Goal: Information Seeking & Learning: Find specific page/section

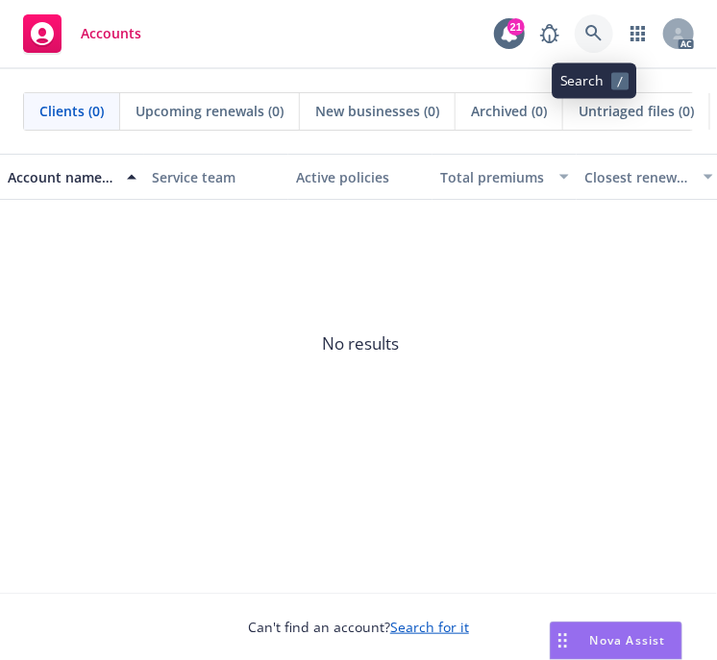
click at [593, 33] on icon at bounding box center [593, 33] width 17 height 17
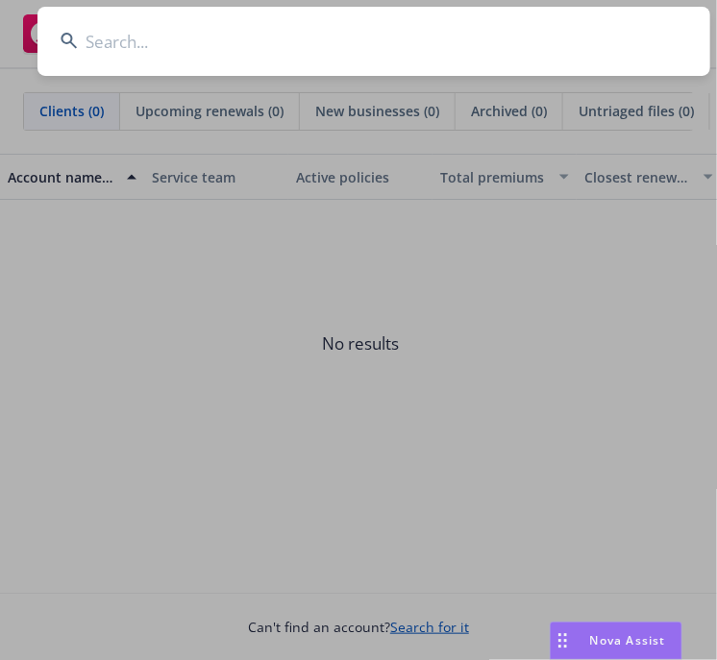
type input "Vivakor, Inc."
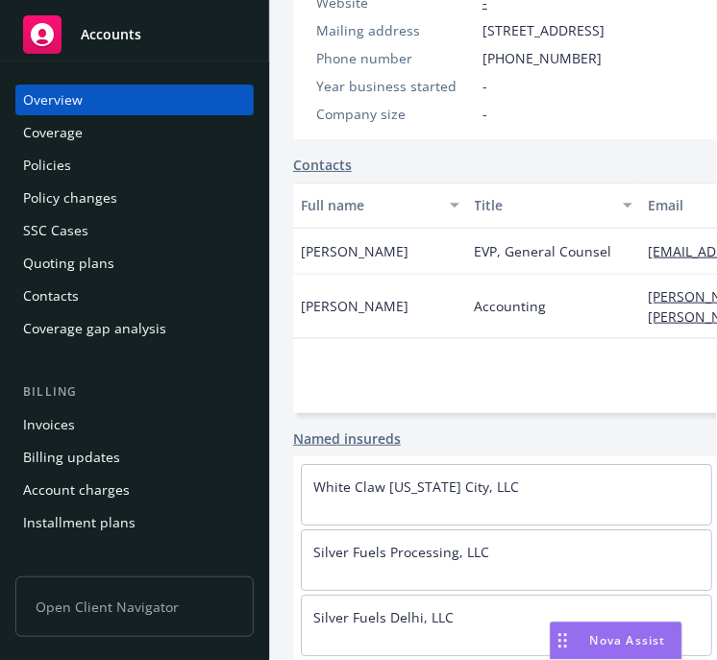
scroll to position [439, 0]
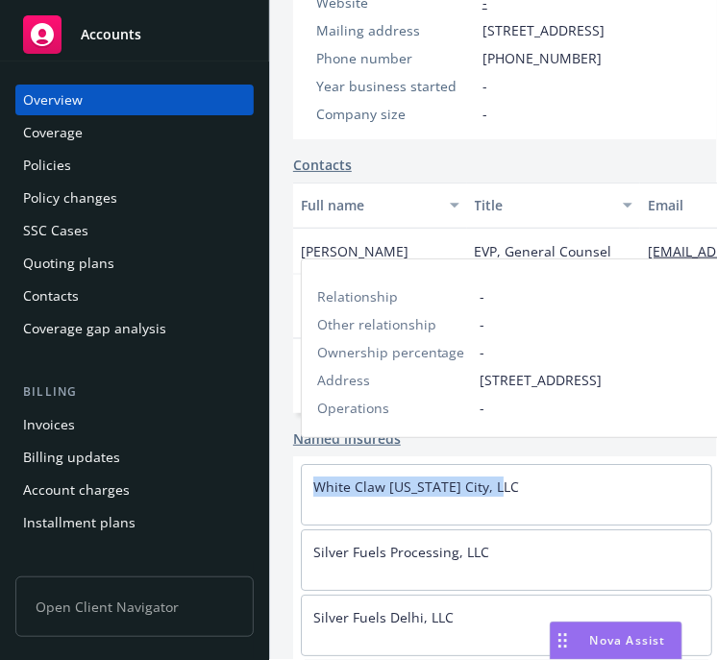
drag, startPoint x: 521, startPoint y: 473, endPoint x: 314, endPoint y: 460, distance: 206.9
click at [314, 465] on div "White Claw [US_STATE] City, LLC" at bounding box center [506, 486] width 409 height 43
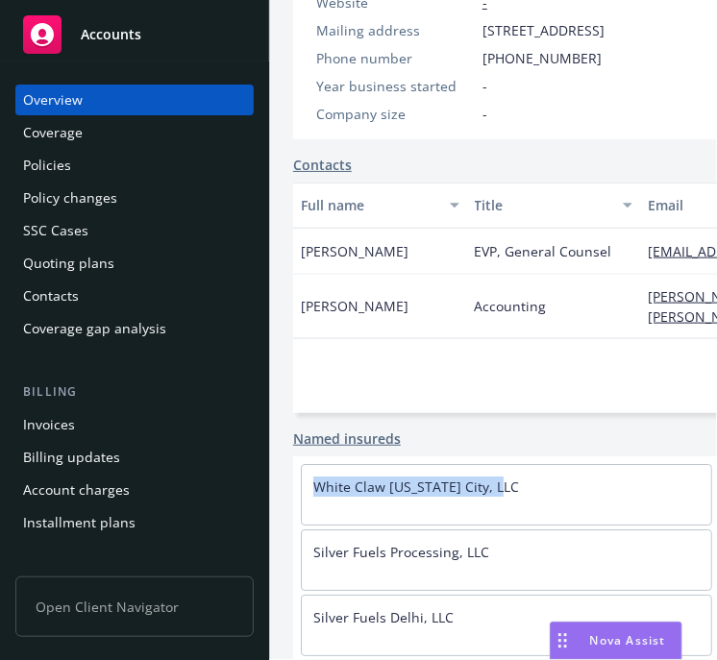
copy link "White Claw [US_STATE] City, LLC"
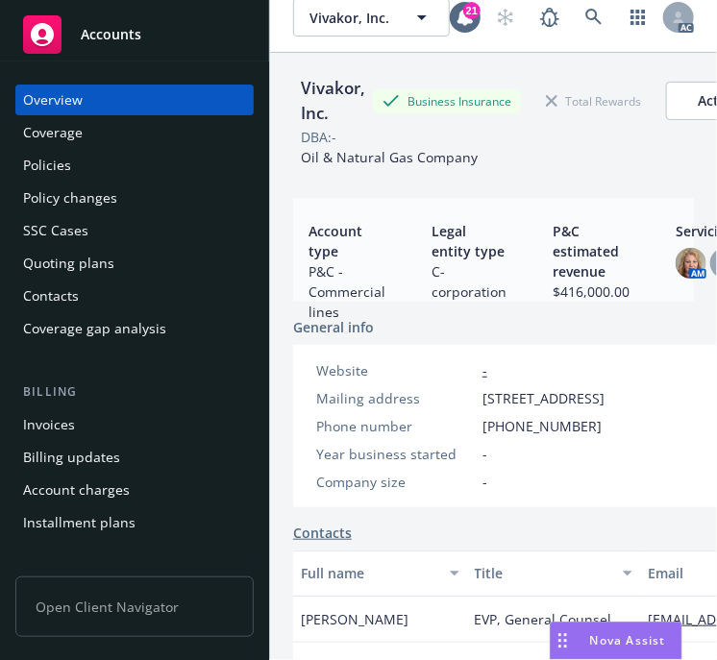
scroll to position [0, 0]
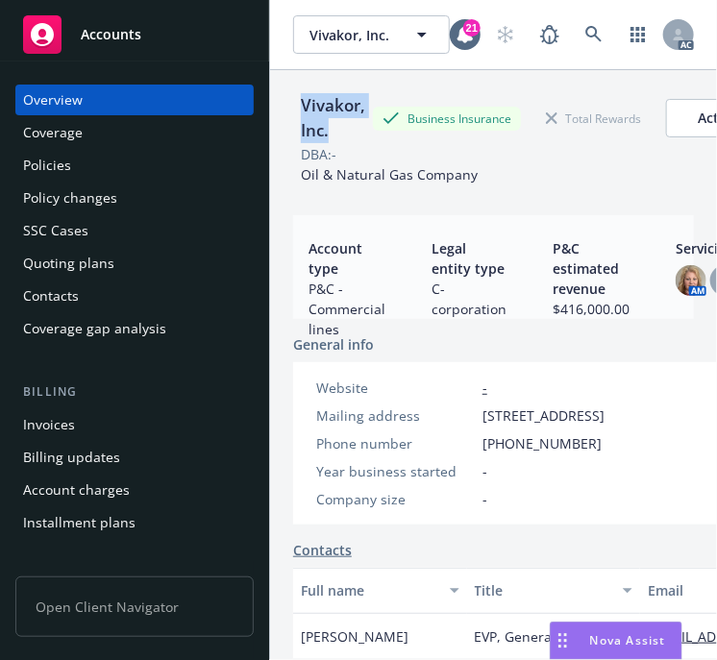
drag, startPoint x: 342, startPoint y: 132, endPoint x: 297, endPoint y: 104, distance: 53.1
click at [297, 104] on div "Vivakor, Inc." at bounding box center [333, 118] width 80 height 51
copy div "Vivakor, Inc."
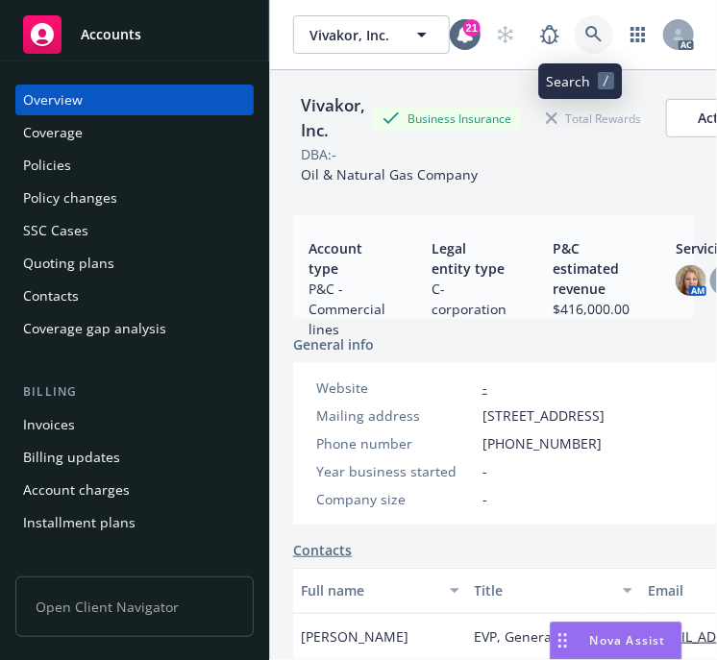
click at [577, 24] on link at bounding box center [594, 34] width 38 height 38
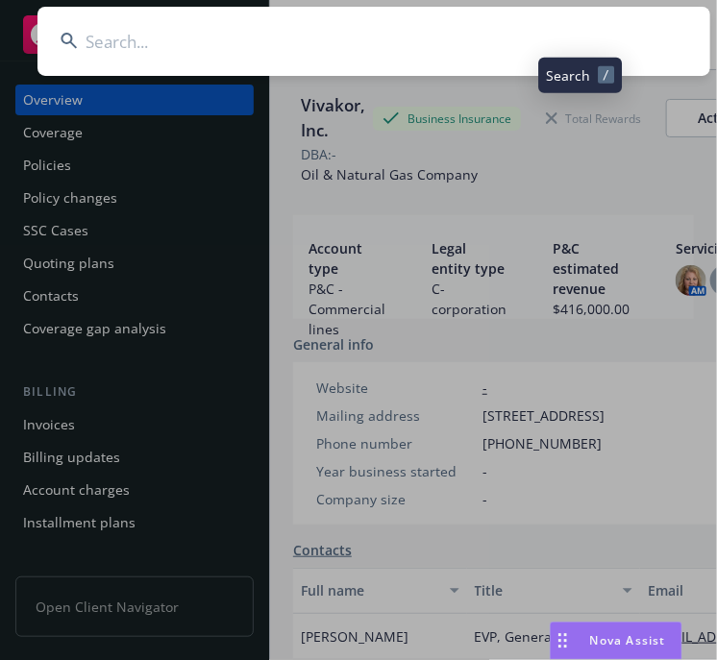
type input "NoVo Foundation"
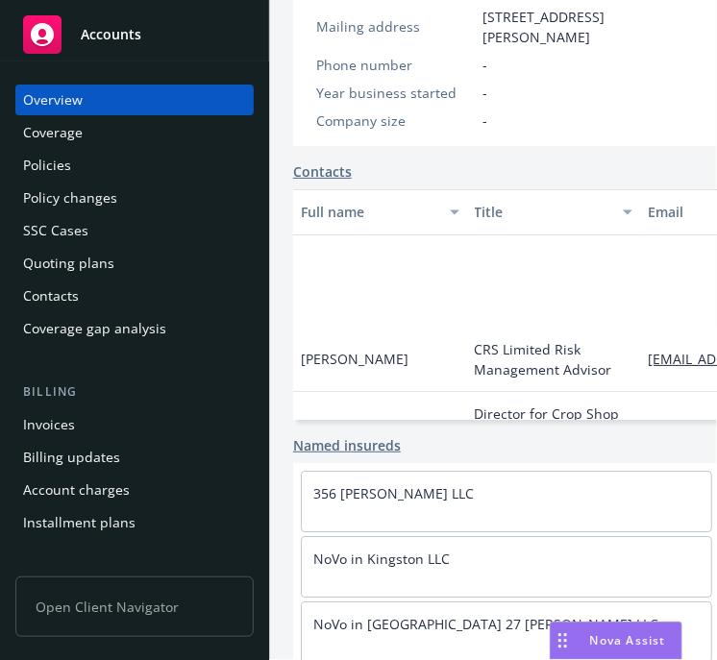
scroll to position [480, 0]
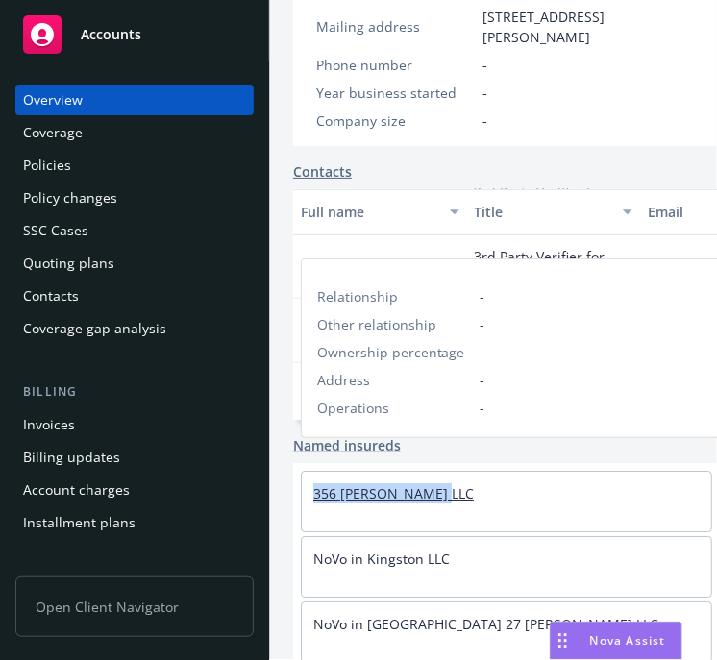
drag, startPoint x: 480, startPoint y: 481, endPoint x: 314, endPoint y: 472, distance: 166.5
click at [314, 472] on div "356 [PERSON_NAME] LLC" at bounding box center [506, 493] width 409 height 43
copy link "356 [PERSON_NAME] LLC"
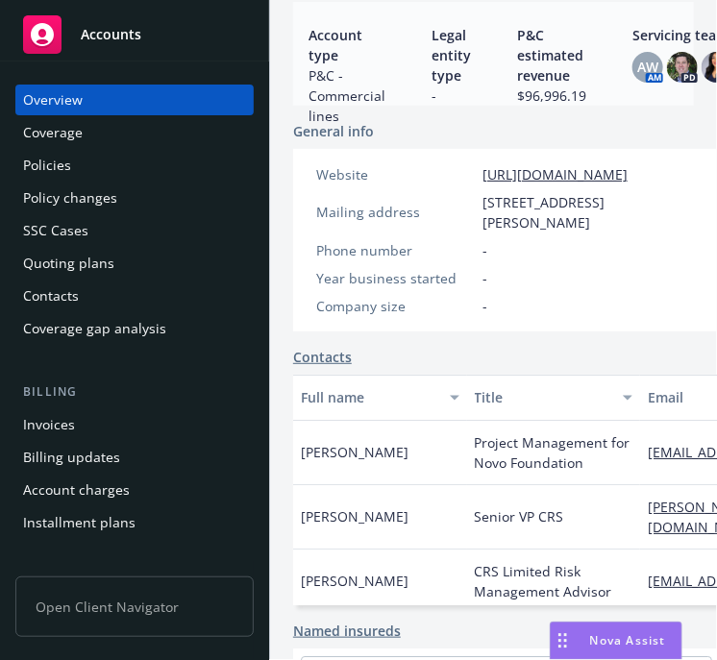
scroll to position [0, 0]
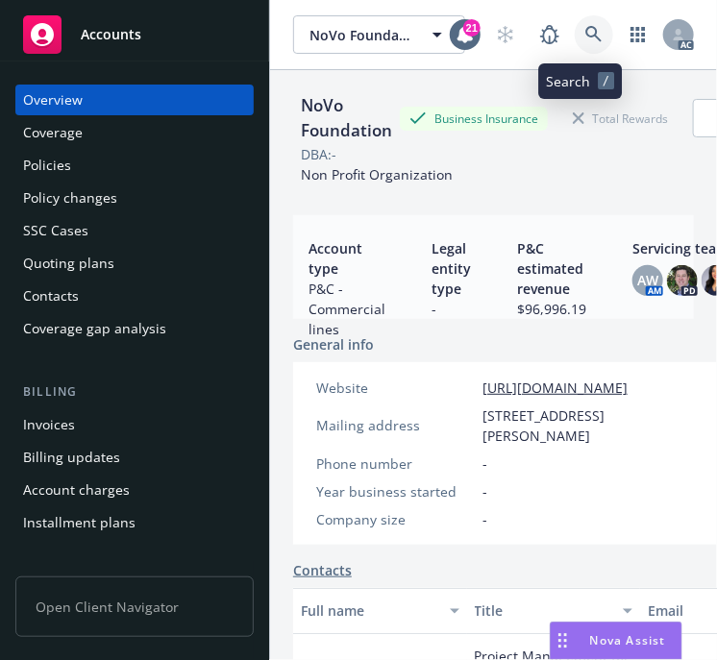
click at [585, 37] on icon at bounding box center [593, 34] width 17 height 17
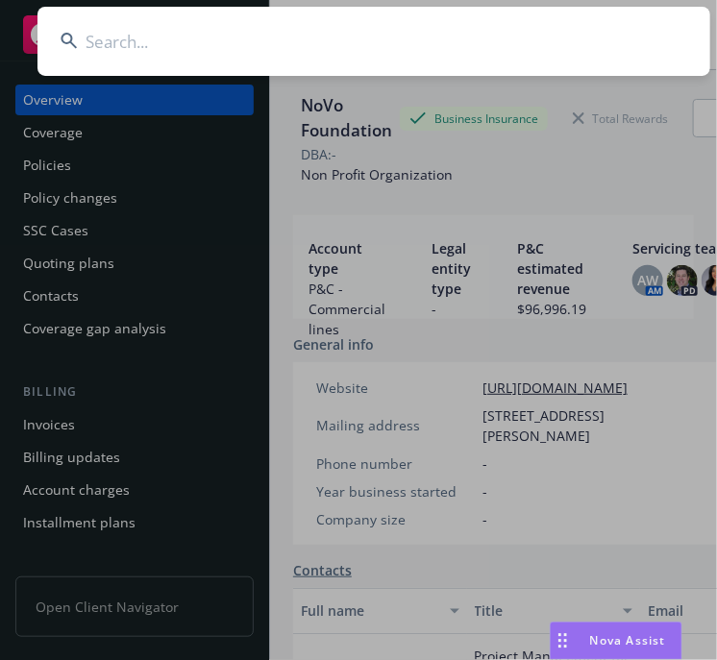
type input "[PERSON_NAME]"
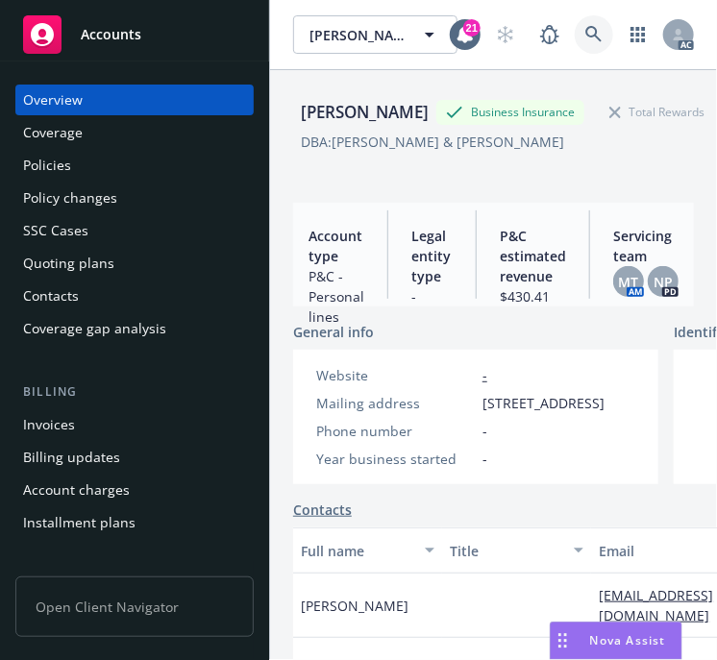
click at [585, 34] on icon at bounding box center [593, 34] width 17 height 17
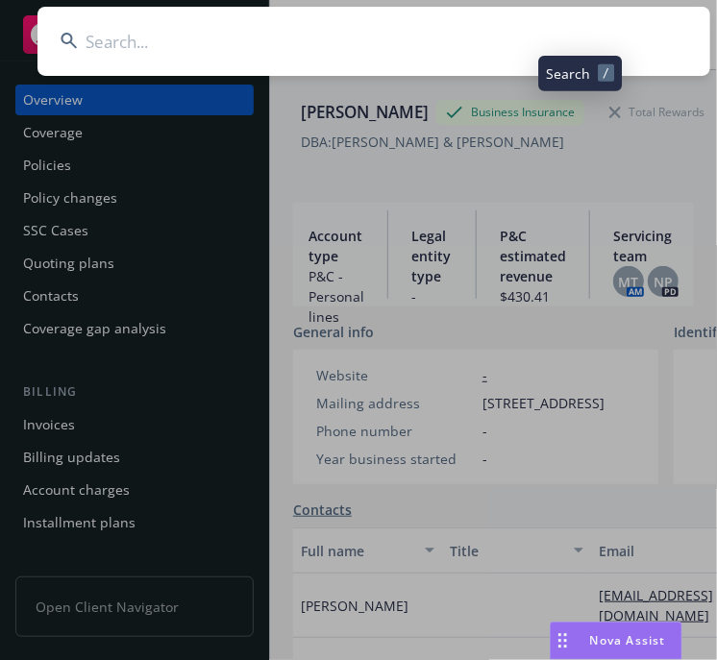
type input "UB7T135592-24-42-G"
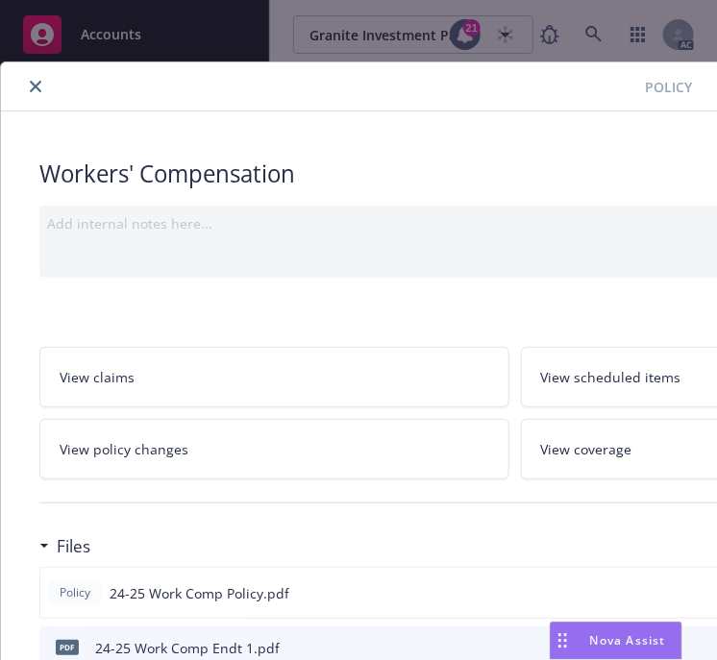
click at [40, 85] on icon "close" at bounding box center [36, 87] width 12 height 12
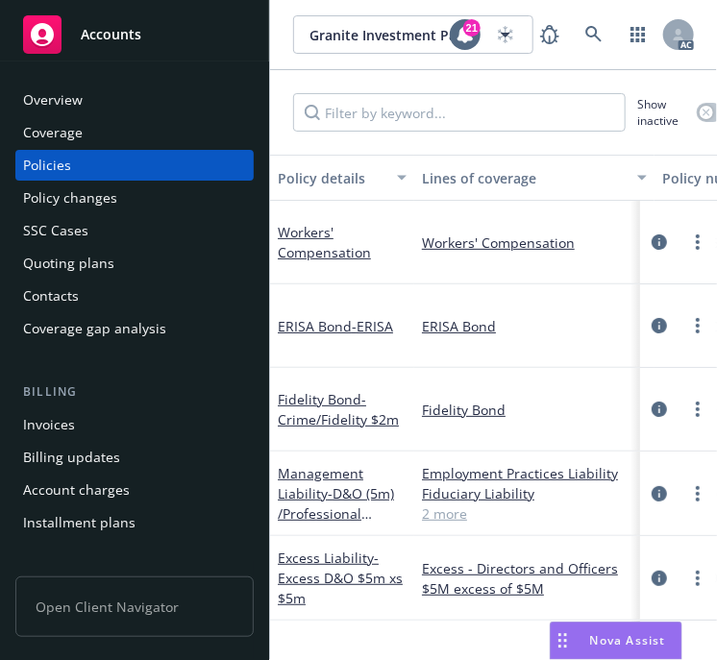
drag, startPoint x: 44, startPoint y: 203, endPoint x: 134, endPoint y: 203, distance: 89.4
click at [44, 204] on div "Policy changes" at bounding box center [70, 198] width 94 height 31
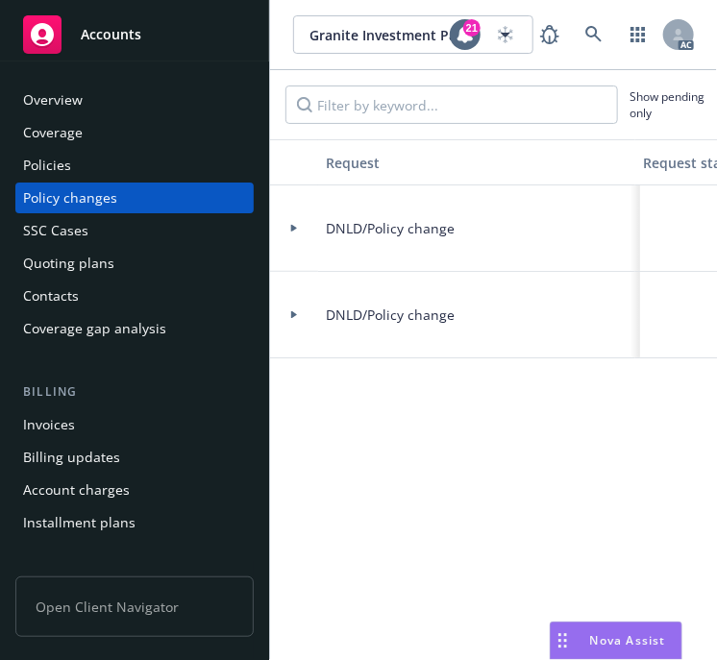
click at [54, 164] on div "Policies" at bounding box center [47, 165] width 48 height 31
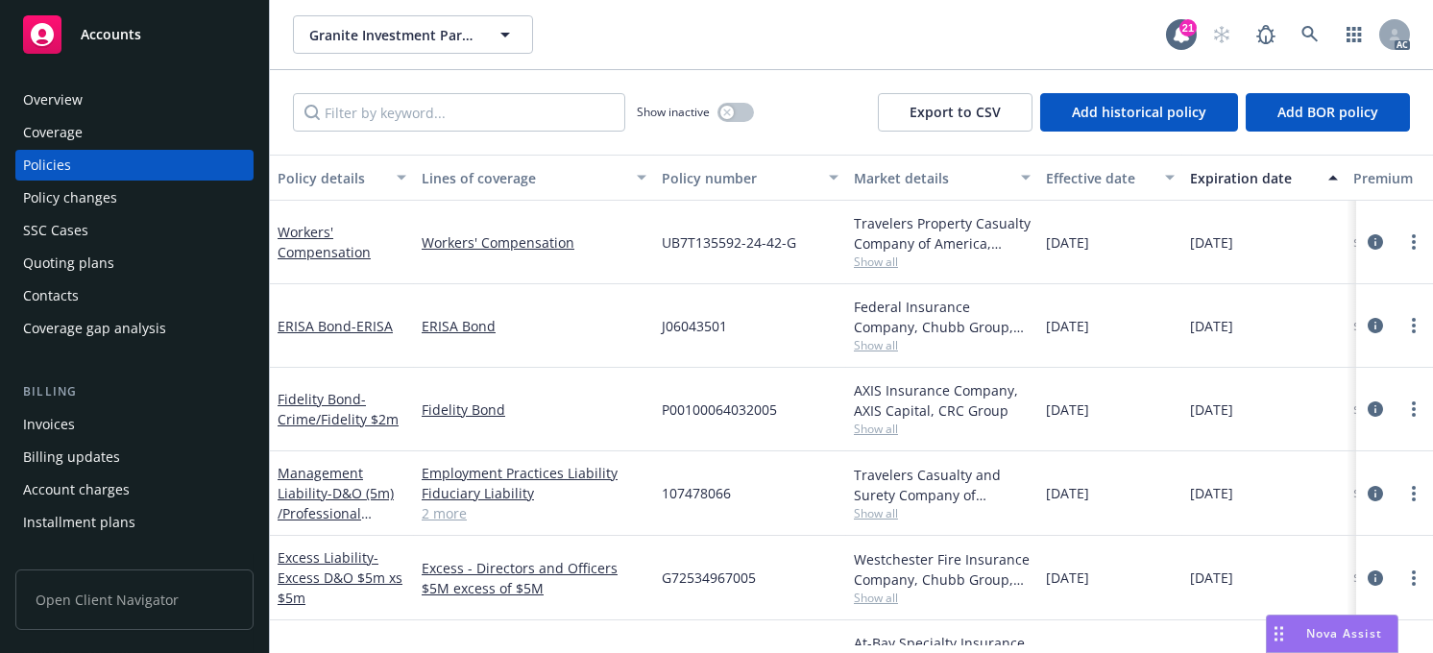
click at [716, 178] on div "Effective date" at bounding box center [1100, 178] width 108 height 20
click at [716, 176] on div "Effective date" at bounding box center [1100, 178] width 108 height 20
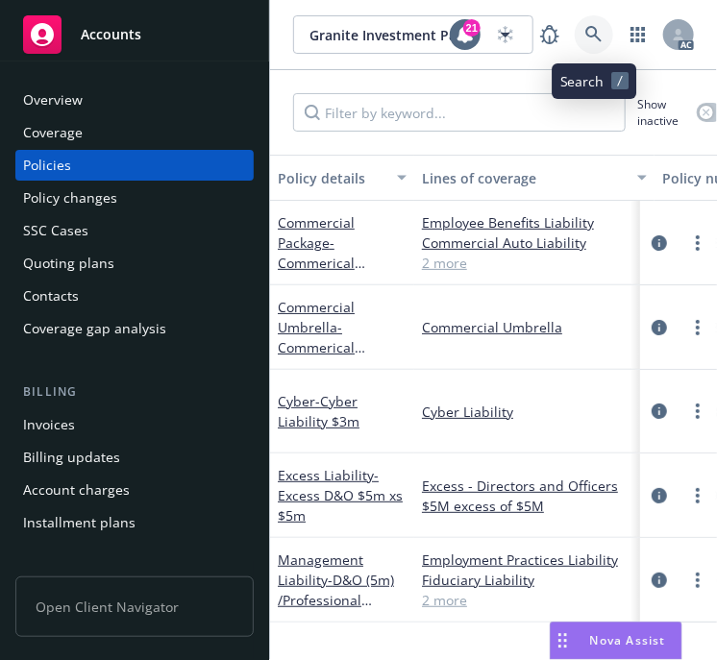
click at [593, 31] on icon at bounding box center [593, 34] width 17 height 17
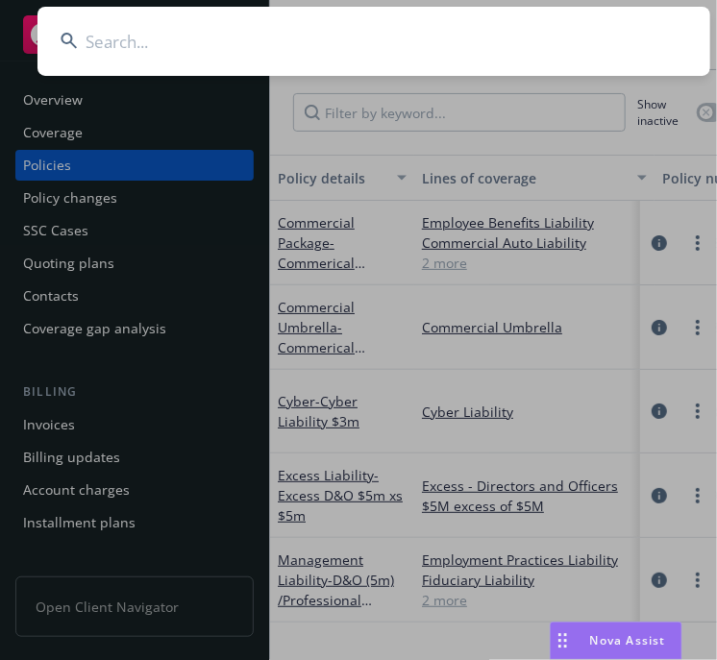
type input "TURN/RIVER MANAGEMENT, L.P."
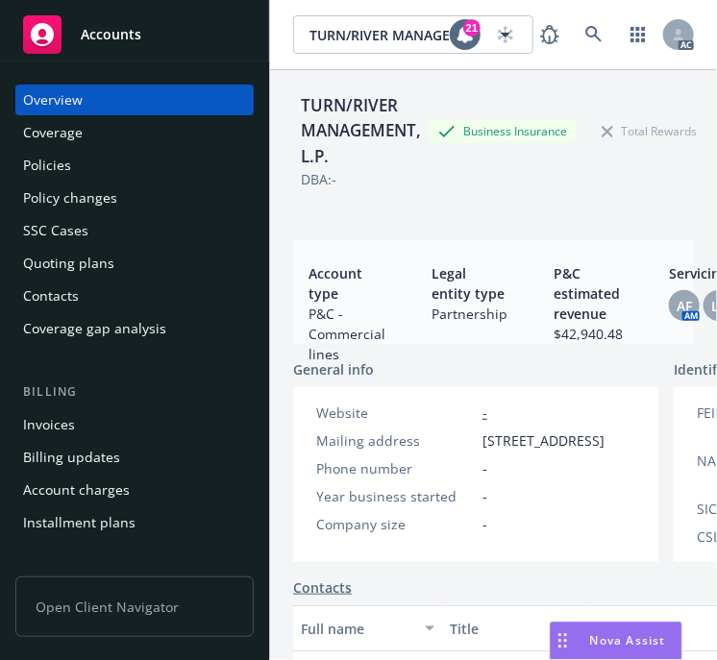
click at [30, 167] on div "Policies" at bounding box center [47, 165] width 48 height 31
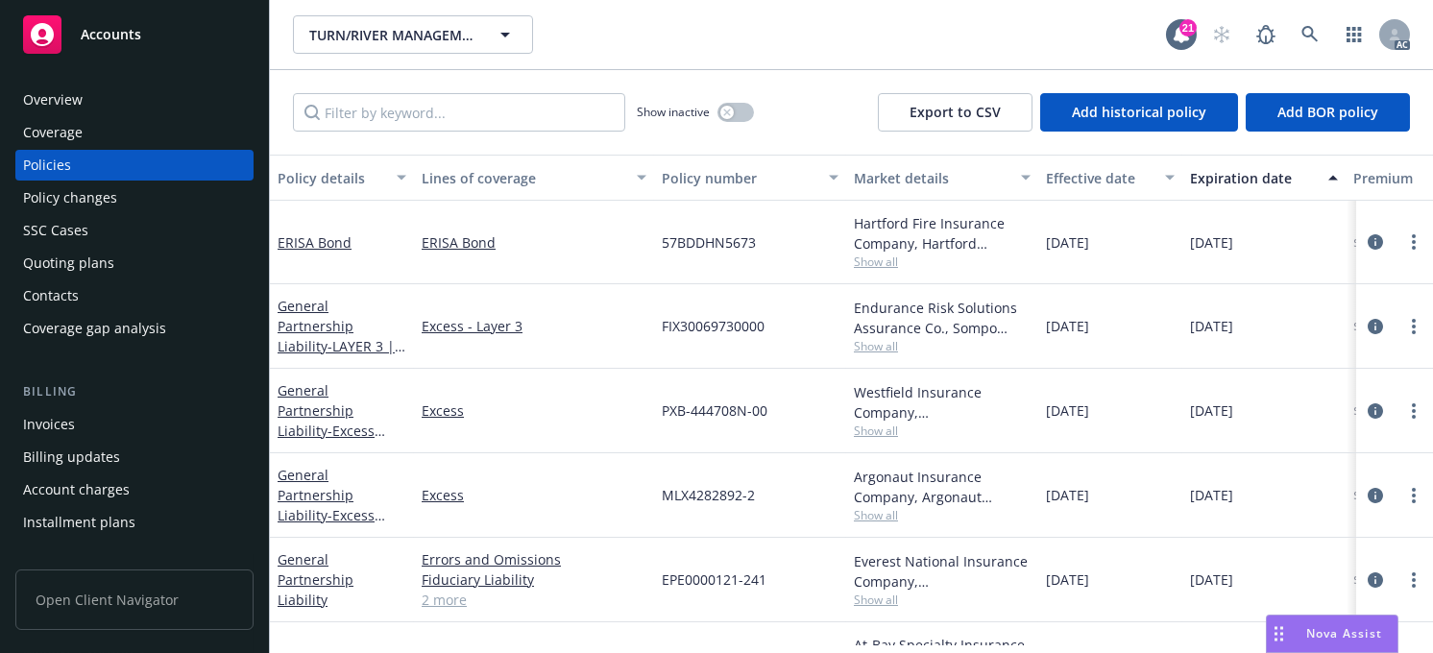
click at [716, 178] on div "Effective date" at bounding box center [1100, 178] width 108 height 20
click at [716, 174] on div "Effective date" at bounding box center [1100, 178] width 108 height 20
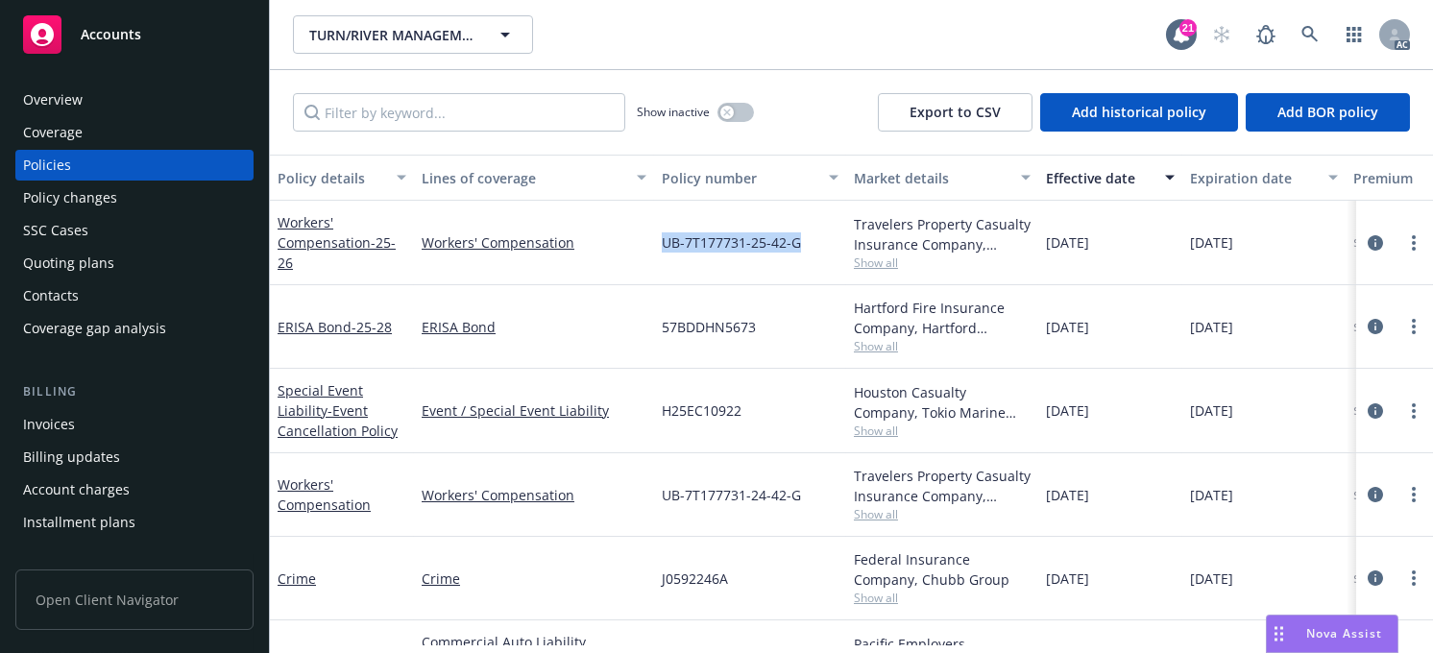
drag, startPoint x: 821, startPoint y: 243, endPoint x: 665, endPoint y: 252, distance: 156.8
click at [665, 252] on div "UB-7T177731-25-42-G" at bounding box center [750, 243] width 192 height 85
copy span "UB-7T177731-25-42-G"
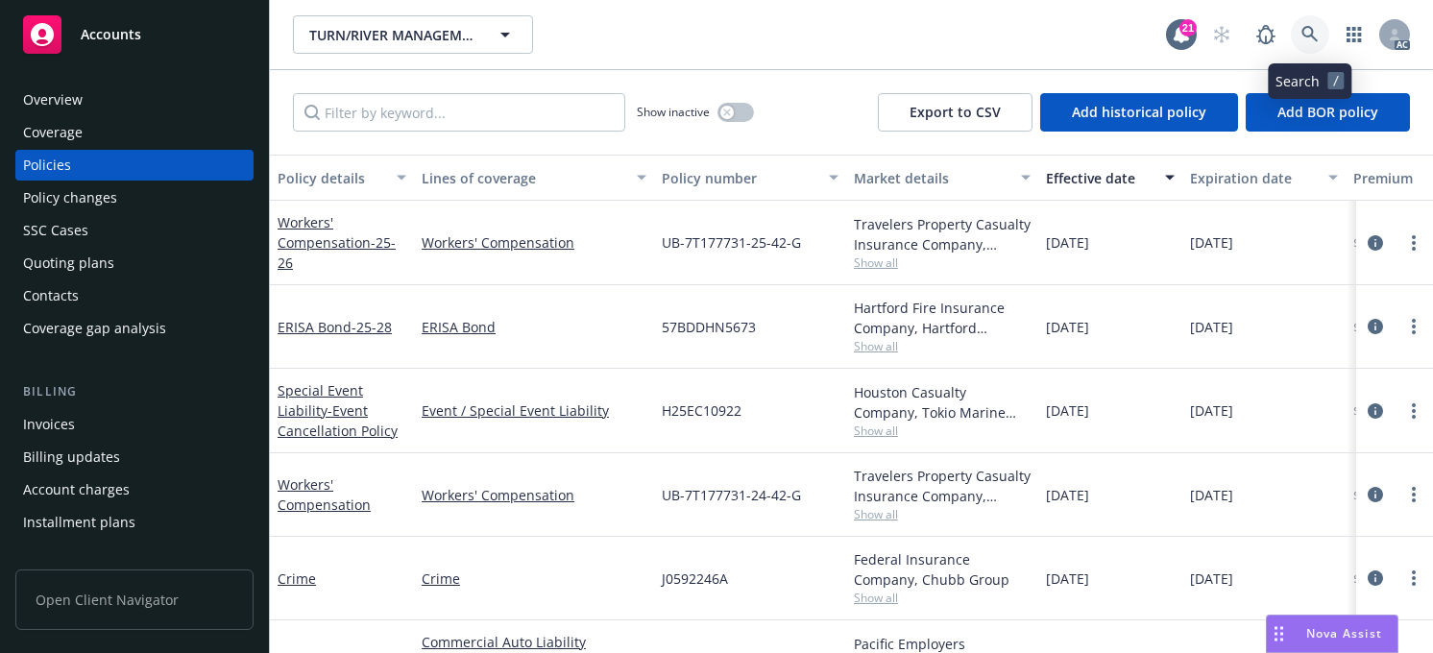
click at [716, 21] on link at bounding box center [1310, 34] width 38 height 38
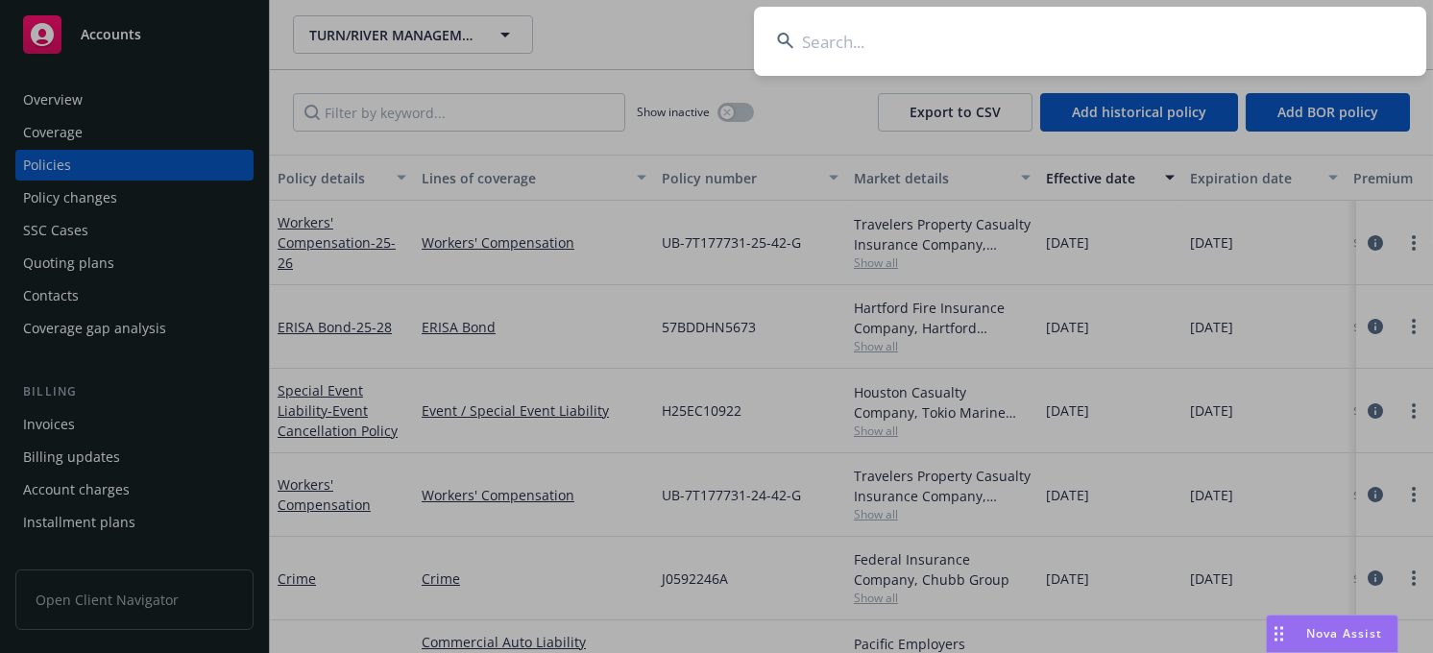
type input "Highline Apartments II, LLC"
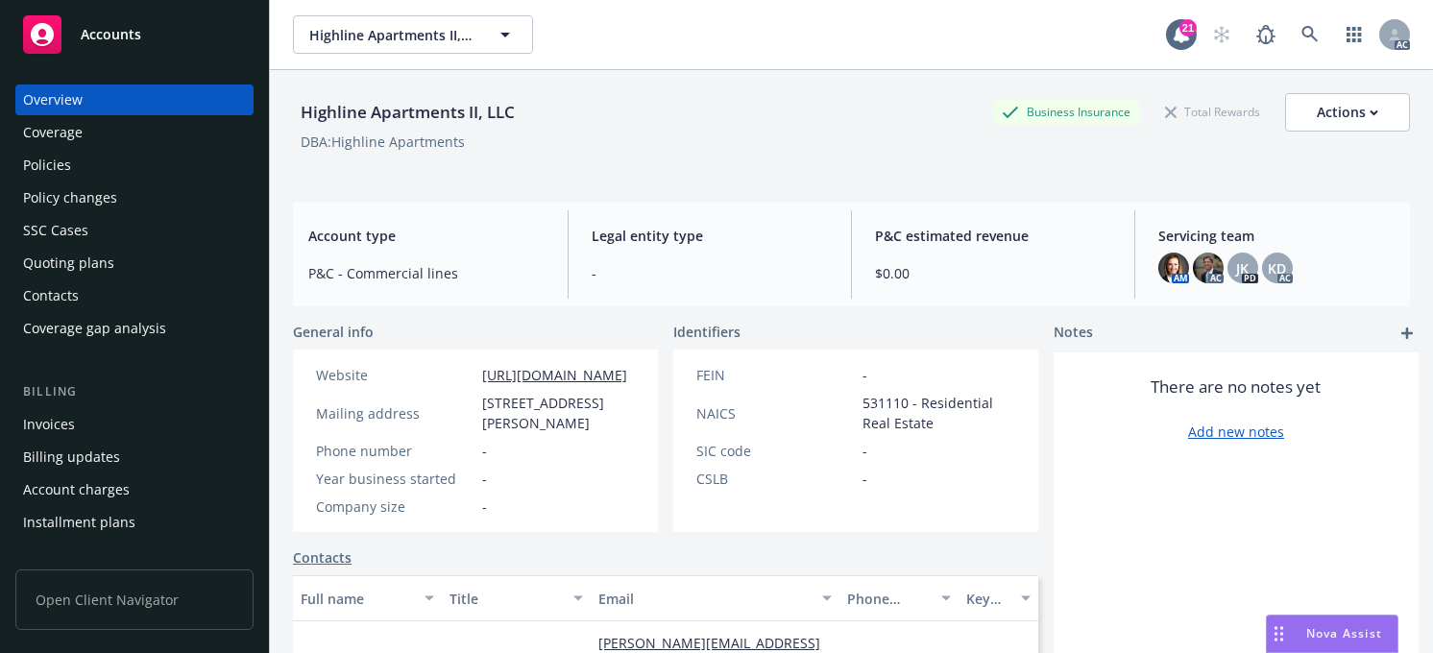
click at [70, 160] on div "Policies" at bounding box center [134, 165] width 223 height 31
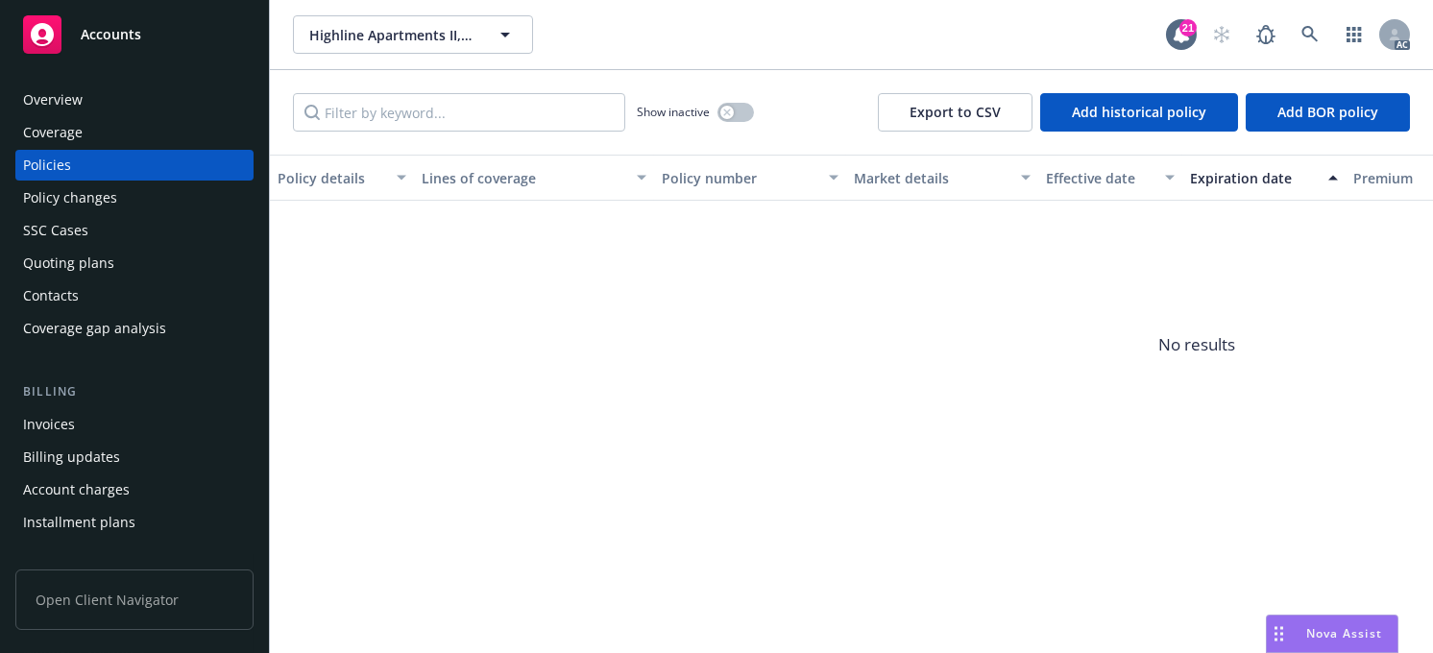
click at [70, 164] on div "Policies" at bounding box center [134, 165] width 223 height 31
